Goal: Check status: Check status

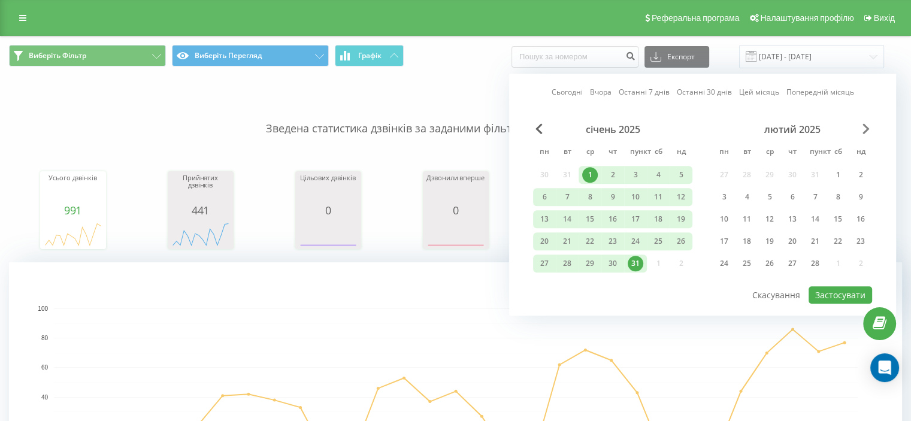
click at [866, 130] on span "Next Month" at bounding box center [866, 128] width 7 height 11
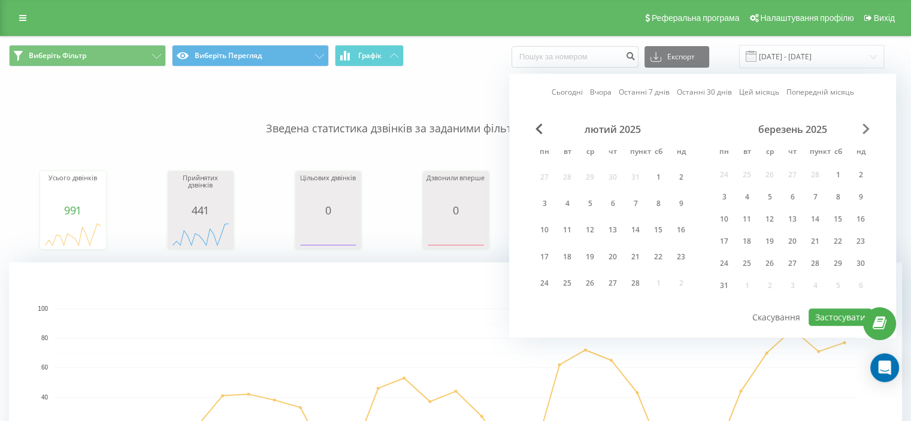
click at [866, 130] on span "Next Month" at bounding box center [866, 128] width 7 height 11
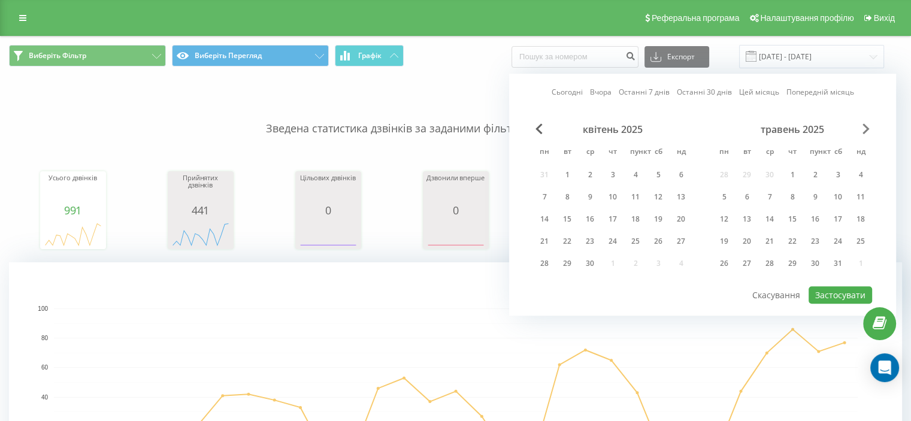
click at [866, 130] on span "Next Month" at bounding box center [866, 128] width 7 height 11
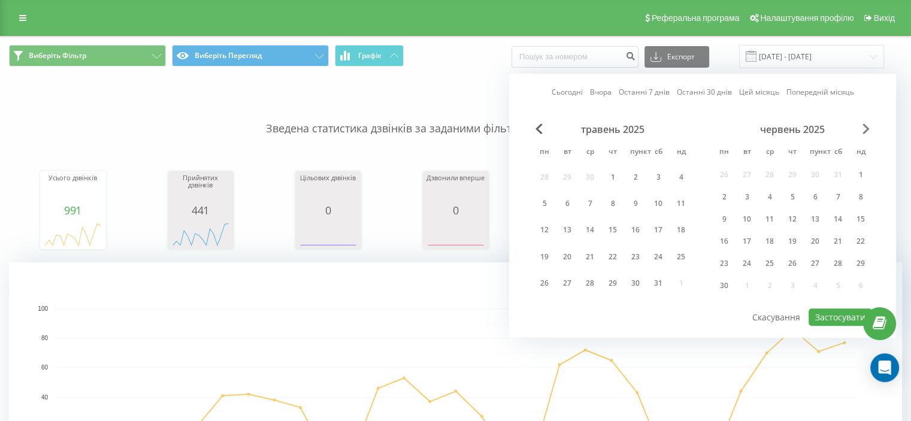
click at [866, 130] on span "Next Month" at bounding box center [866, 128] width 7 height 11
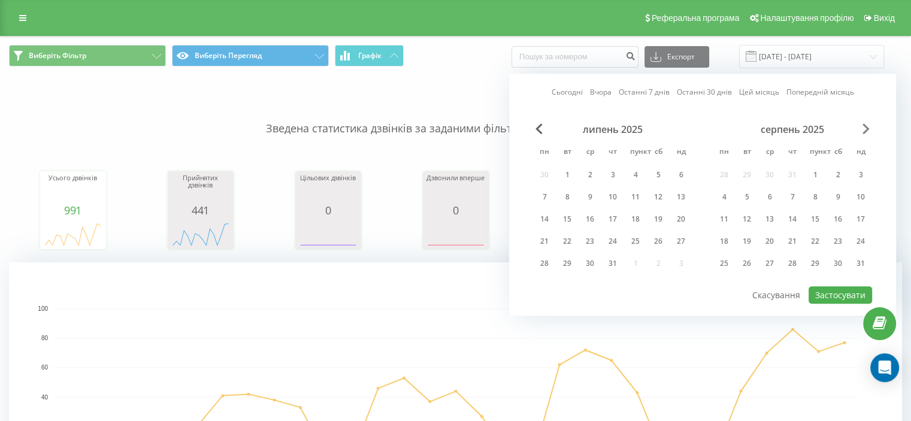
click at [866, 130] on span "Next Month" at bounding box center [866, 128] width 7 height 11
click at [841, 219] on font "20" at bounding box center [838, 219] width 8 height 10
click at [836, 294] on font "Застосувати" at bounding box center [840, 294] width 50 height 11
type input "[DATE] - [DATE]"
